Goal: Find contact information: Find contact information

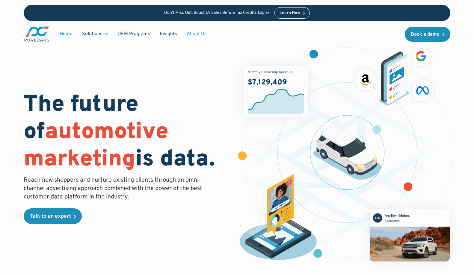
click at [198, 34] on link "About Us" at bounding box center [197, 33] width 30 height 11
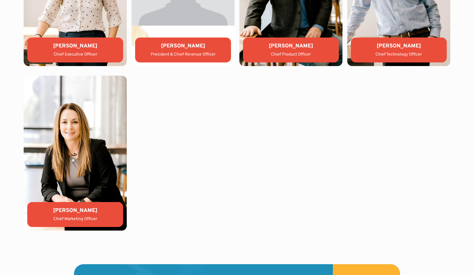
scroll to position [1756, 0]
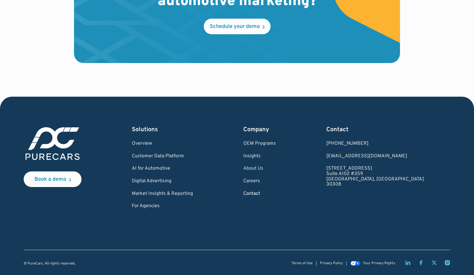
click at [276, 193] on link "Contact" at bounding box center [259, 193] width 33 height 5
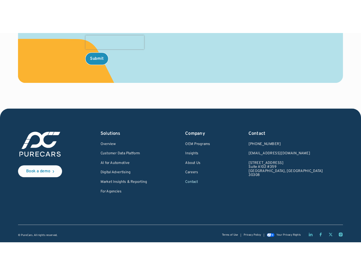
scroll to position [338, 0]
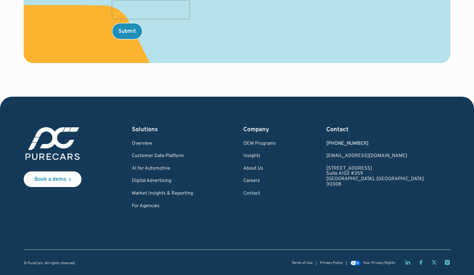
click at [386, 141] on div "[PHONE_NUMBER]" at bounding box center [375, 143] width 98 height 5
copy div "[PHONE_NUMBER]"
